Goal: Obtain resource: Obtain resource

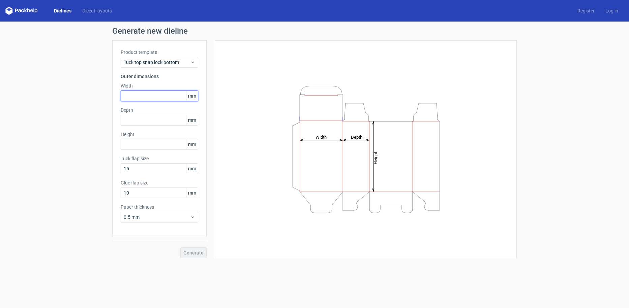
click at [150, 94] on input "text" at bounding box center [160, 96] width 78 height 11
type input "300"
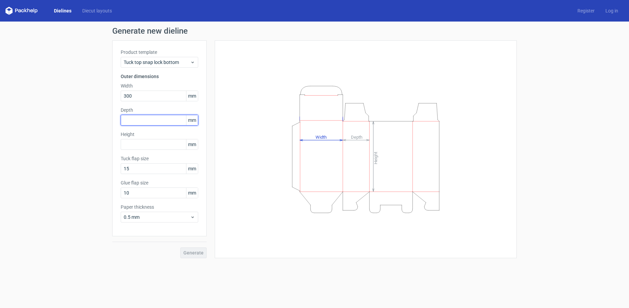
click at [138, 119] on input "text" at bounding box center [160, 120] width 78 height 11
type input "200"
click at [142, 145] on input "text" at bounding box center [160, 144] width 78 height 11
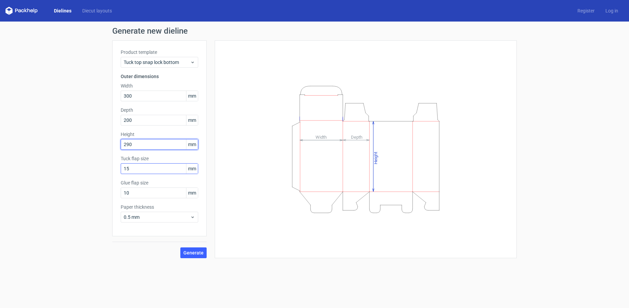
type input "290"
click at [164, 164] on input "15" at bounding box center [160, 168] width 78 height 11
click at [164, 162] on label "Tuck flap size" at bounding box center [160, 158] width 78 height 7
click at [166, 170] on input "15" at bounding box center [160, 168] width 78 height 11
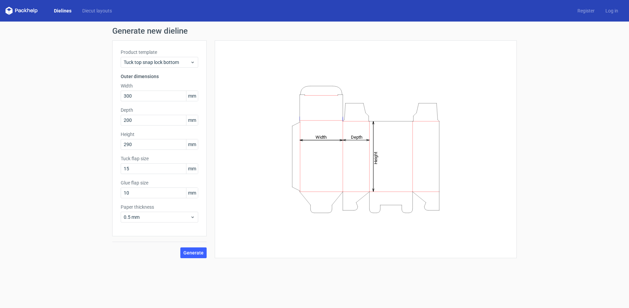
click at [91, 179] on div "Generate new dieline Product template Tuck top snap lock bottom Outer dimension…" at bounding box center [314, 143] width 629 height 242
click at [191, 254] on span "Generate" at bounding box center [193, 253] width 20 height 5
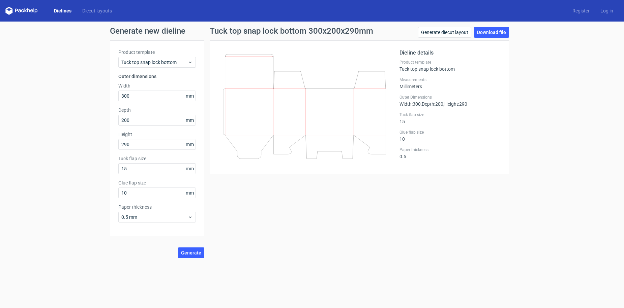
drag, startPoint x: 368, startPoint y: 108, endPoint x: 358, endPoint y: 110, distance: 10.4
click at [358, 110] on icon at bounding box center [304, 106] width 162 height 104
drag, startPoint x: 333, startPoint y: 111, endPoint x: 338, endPoint y: 114, distance: 6.4
click at [338, 114] on icon at bounding box center [304, 106] width 162 height 104
click at [437, 31] on link "Generate diecut layout" at bounding box center [444, 32] width 53 height 11
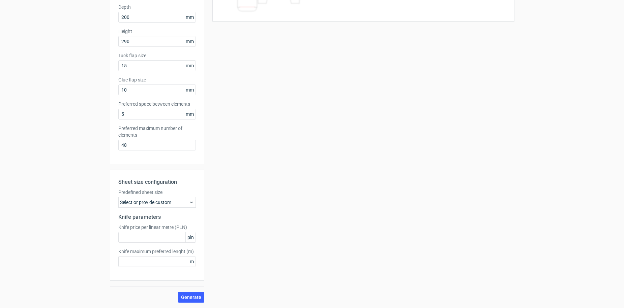
scroll to position [5, 0]
click at [170, 203] on div "Sheet size configuration Predefined sheet size Select or provide custom Knife p…" at bounding box center [157, 225] width 94 height 111
click at [171, 200] on div "Select or provide custom" at bounding box center [157, 202] width 78 height 11
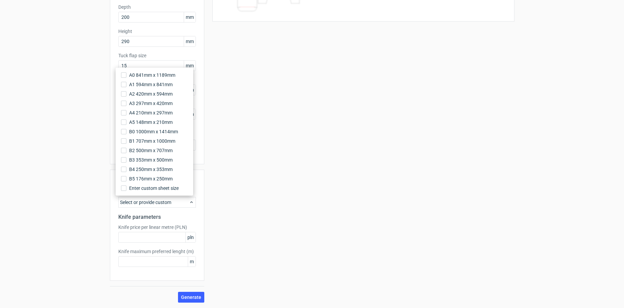
click at [88, 166] on div "Generate new layout Product template Tuck top snap lock bottom Outer dimensions…" at bounding box center [312, 113] width 624 height 390
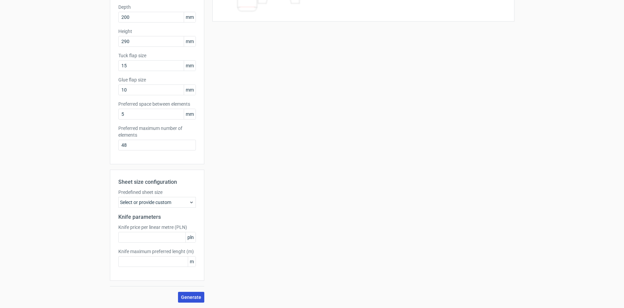
click at [181, 295] on span "Generate" at bounding box center [191, 297] width 20 height 5
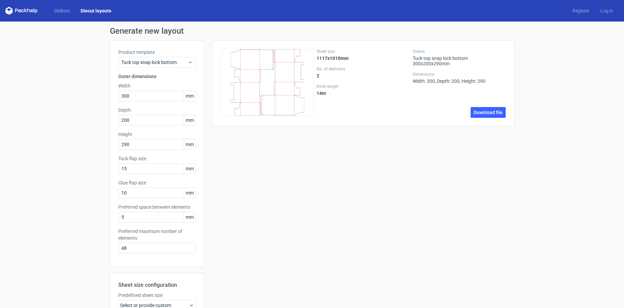
scroll to position [0, 0]
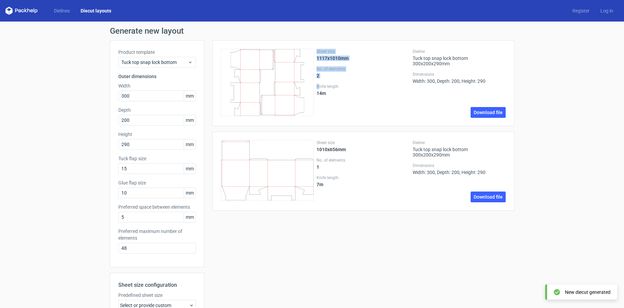
drag, startPoint x: 295, startPoint y: 99, endPoint x: 316, endPoint y: 86, distance: 25.6
click at [316, 86] on div "Sheet size 1117x1010mm No. of elements 2 Knife length 14 m Dieline Tuck top sna…" at bounding box center [363, 83] width 285 height 69
click at [316, 86] on label "Knife length" at bounding box center [362, 86] width 93 height 5
click at [346, 104] on div "Sheet size 1117x1010mm No. of elements 2 Knife length 14 m" at bounding box center [362, 83] width 93 height 69
click at [150, 66] on div "Tuck top snap lock bottom" at bounding box center [157, 62] width 78 height 11
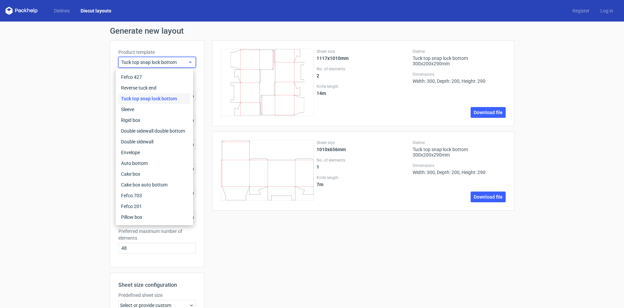
click at [150, 66] on div "Tuck top snap lock bottom" at bounding box center [157, 62] width 78 height 11
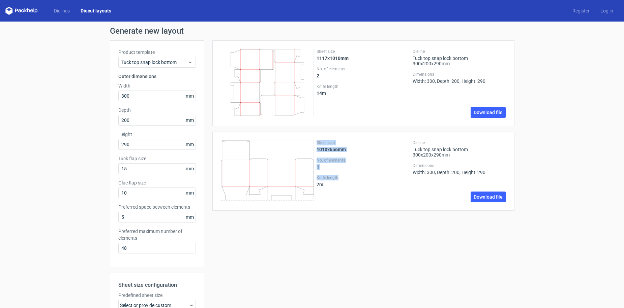
drag, startPoint x: 289, startPoint y: 176, endPoint x: 346, endPoint y: 175, distance: 57.0
click at [345, 175] on div "Sheet size 1010x656mm No. of elements 1 Knife length 7 m Dieline Tuck top snap …" at bounding box center [363, 171] width 285 height 62
click at [347, 174] on div "Sheet size 1010x656mm No. of elements 1 Knife length 7 m" at bounding box center [362, 171] width 93 height 62
click at [288, 157] on icon at bounding box center [267, 170] width 93 height 61
click at [320, 155] on div "Sheet size 1010x656mm No. of elements 1 Knife length 7 m" at bounding box center [362, 171] width 93 height 62
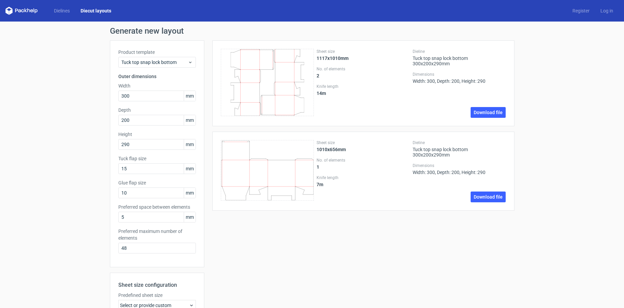
click at [326, 151] on strong "1010x656mm" at bounding box center [330, 149] width 29 height 5
drag, startPoint x: 368, startPoint y: 160, endPoint x: 443, endPoint y: 179, distance: 78.3
click at [368, 160] on label "No. of elements" at bounding box center [362, 160] width 93 height 5
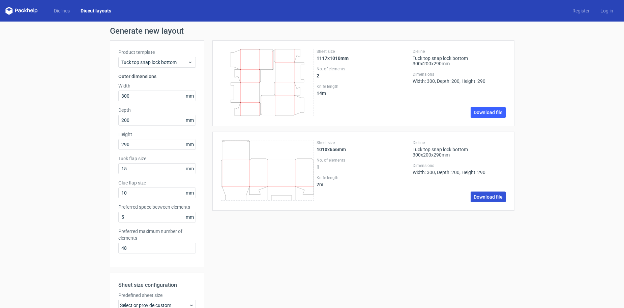
click at [483, 200] on link "Download file" at bounding box center [487, 197] width 35 height 11
